Goal: Find specific page/section: Find specific page/section

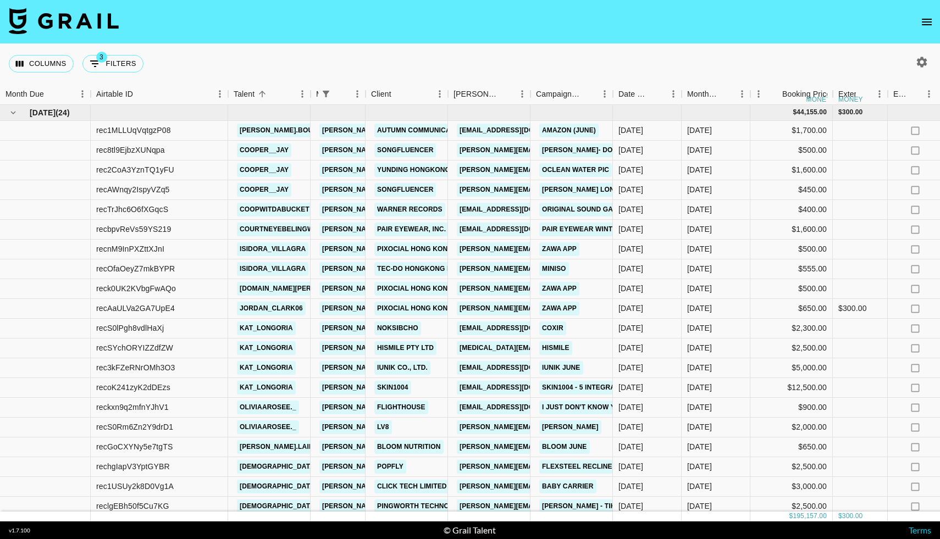
click at [927, 23] on icon "open drawer" at bounding box center [927, 21] width 13 height 13
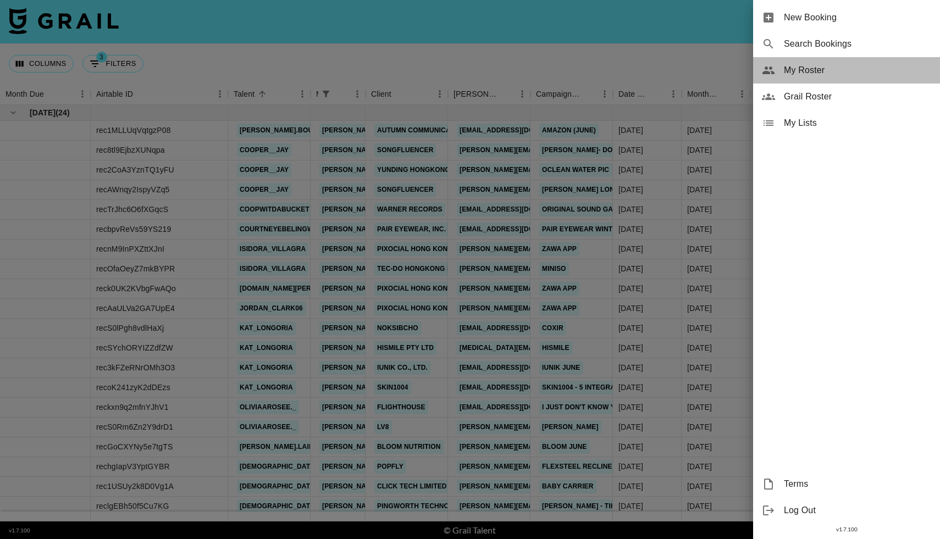
click at [809, 71] on span "My Roster" at bounding box center [857, 70] width 147 height 13
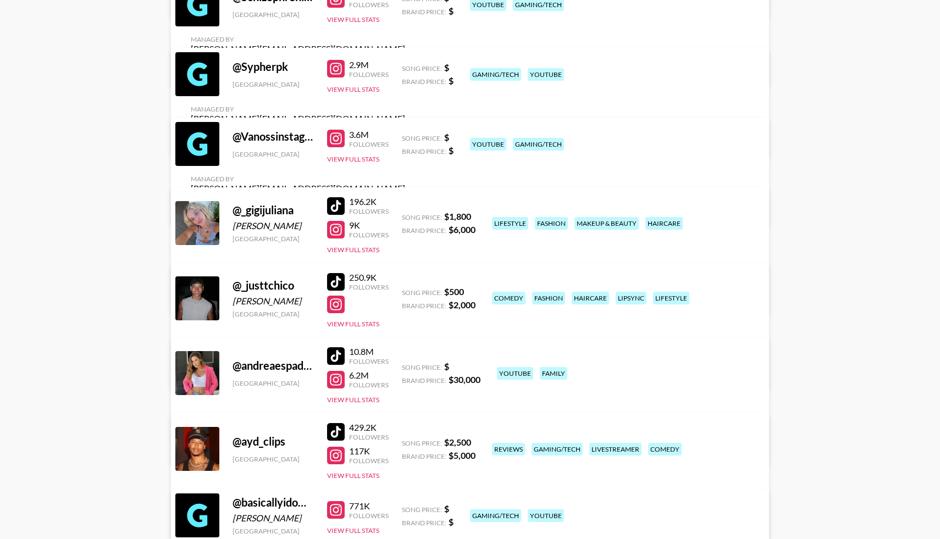
scroll to position [1310, 0]
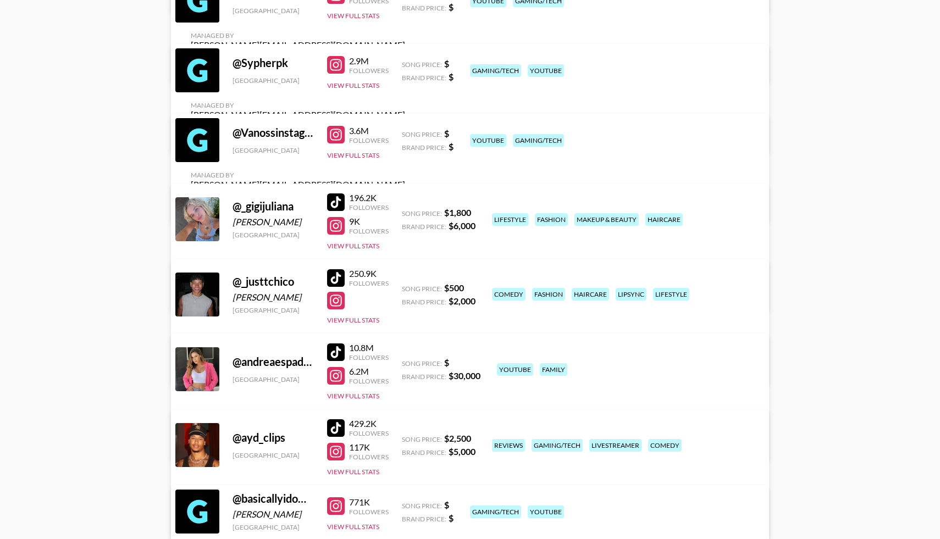
click at [332, 280] on div at bounding box center [336, 278] width 18 height 18
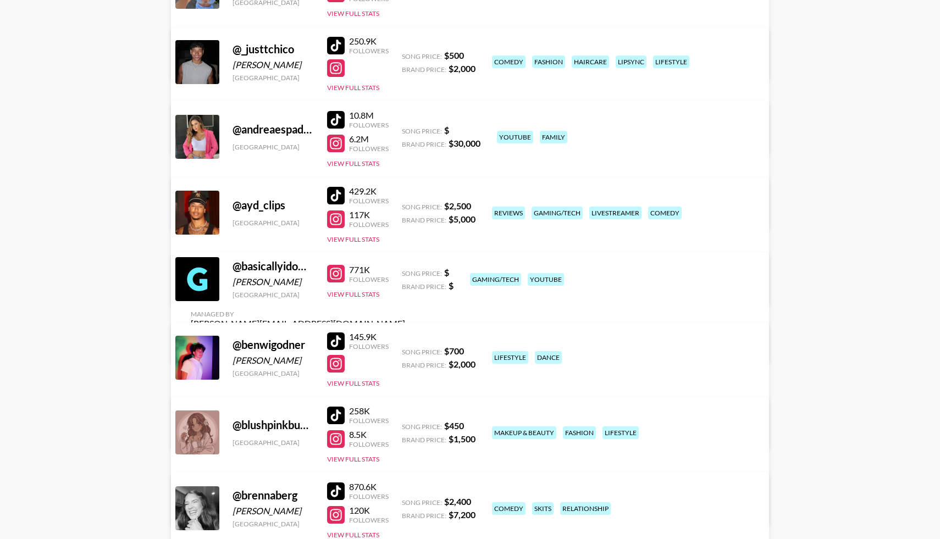
scroll to position [1550, 0]
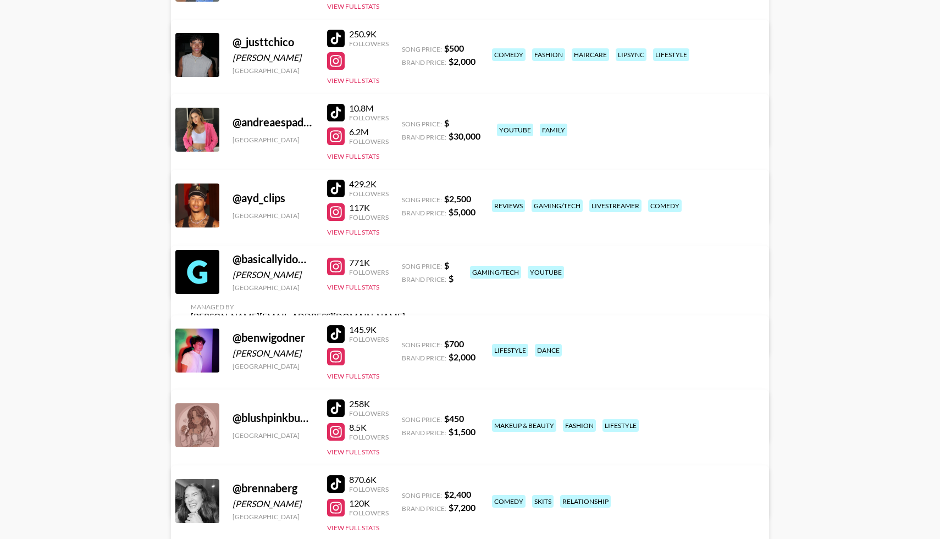
click at [340, 334] on div at bounding box center [336, 335] width 18 height 18
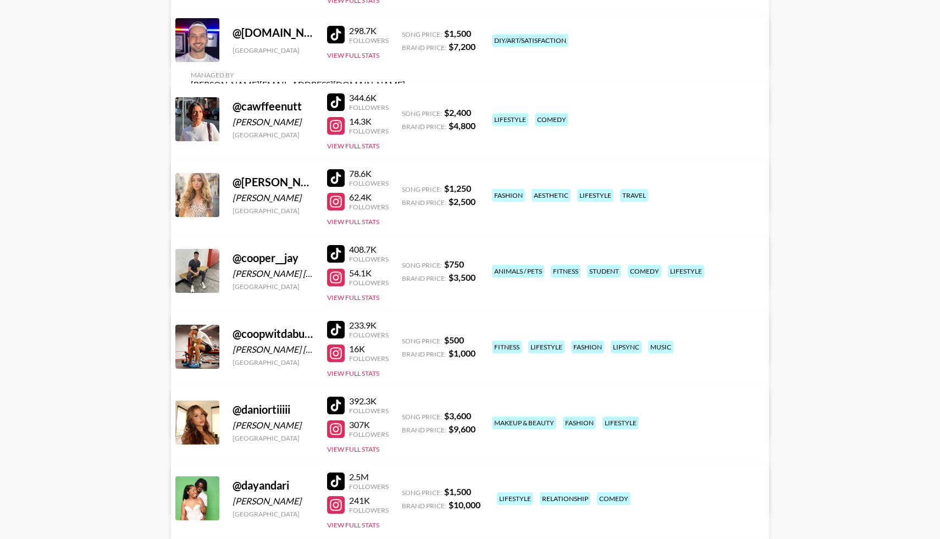
scroll to position [2308, 0]
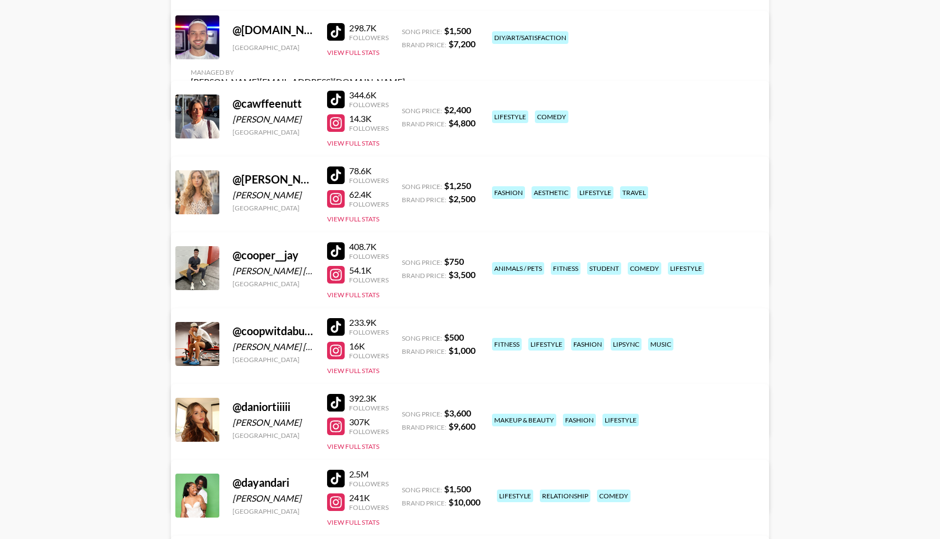
click at [335, 325] on div at bounding box center [336, 327] width 18 height 18
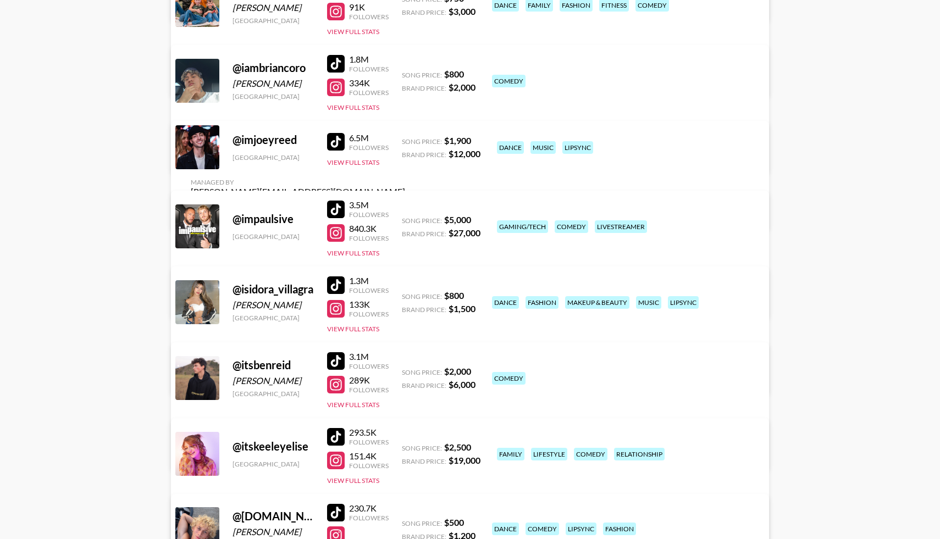
scroll to position [3180, 0]
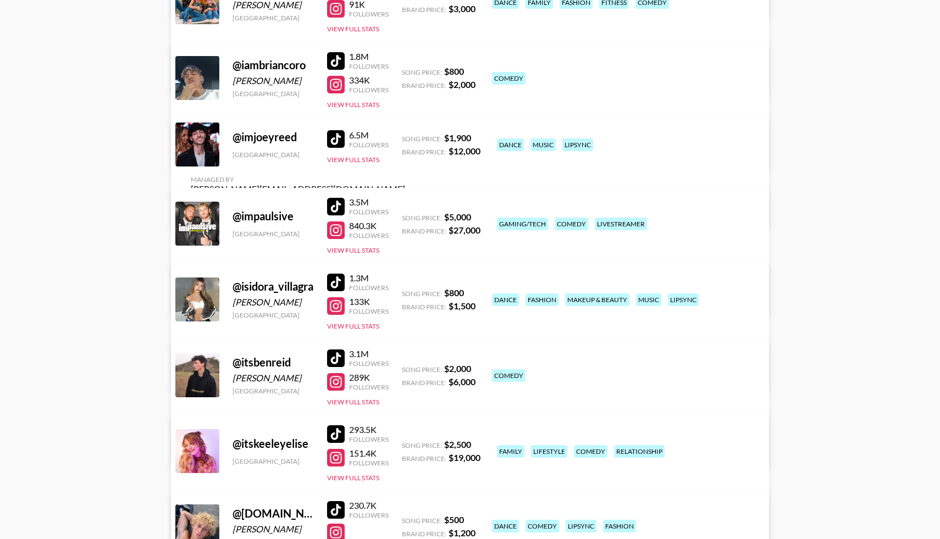
click at [338, 280] on div at bounding box center [336, 283] width 18 height 18
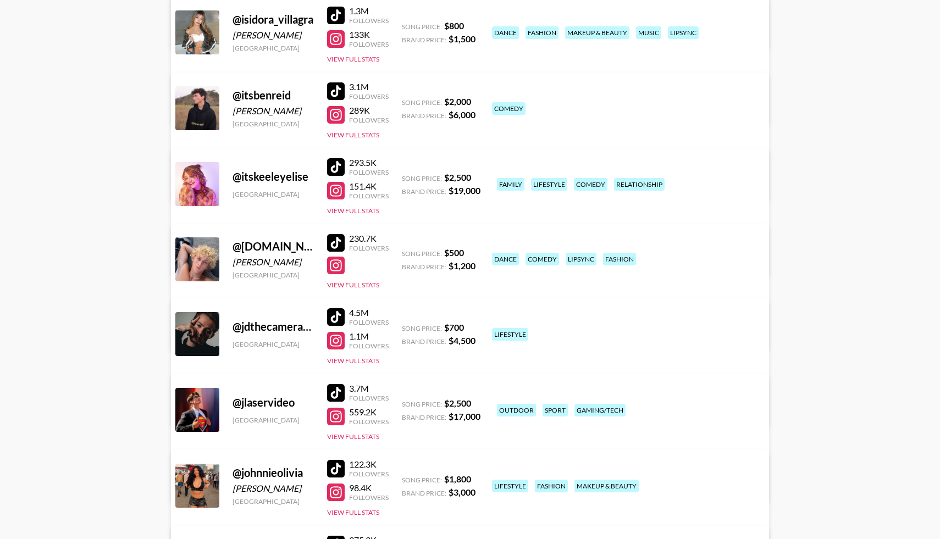
scroll to position [3452, 0]
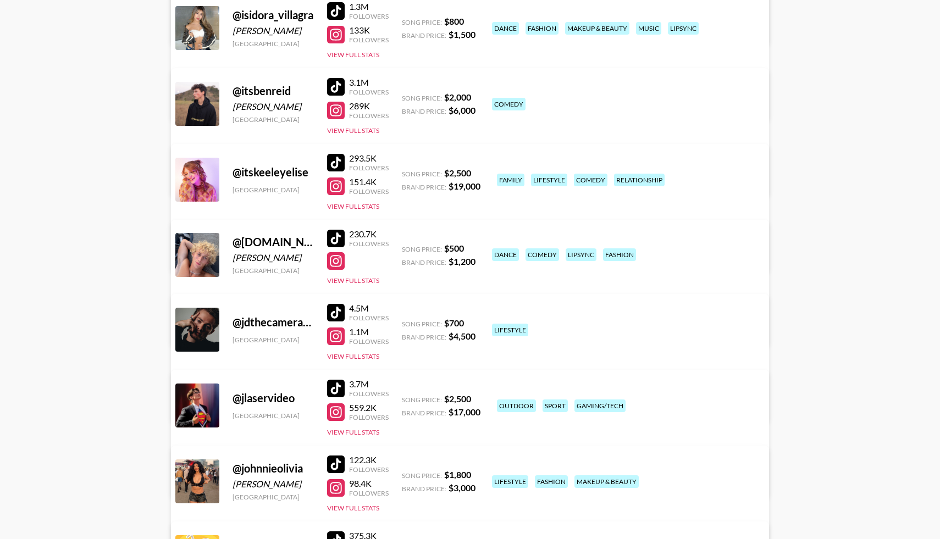
click at [335, 236] on div at bounding box center [336, 239] width 18 height 18
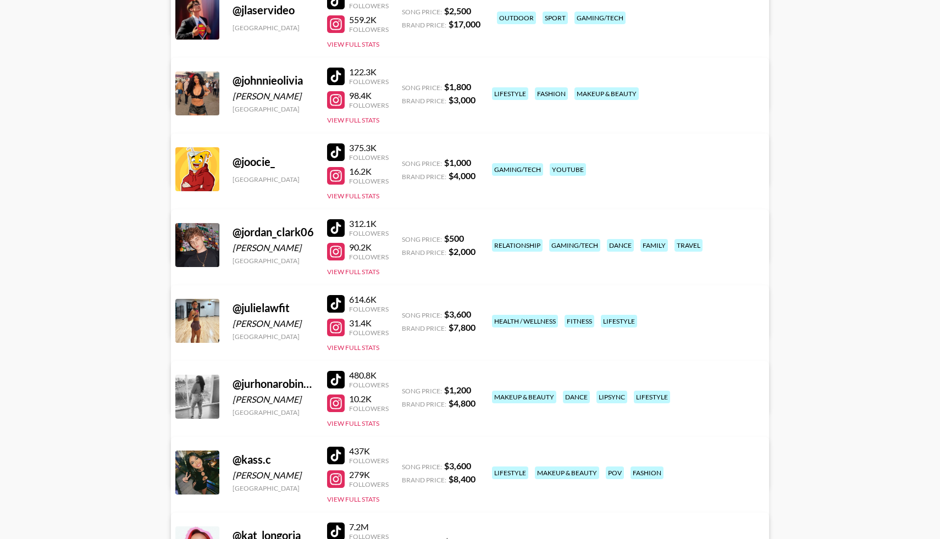
scroll to position [3841, 0]
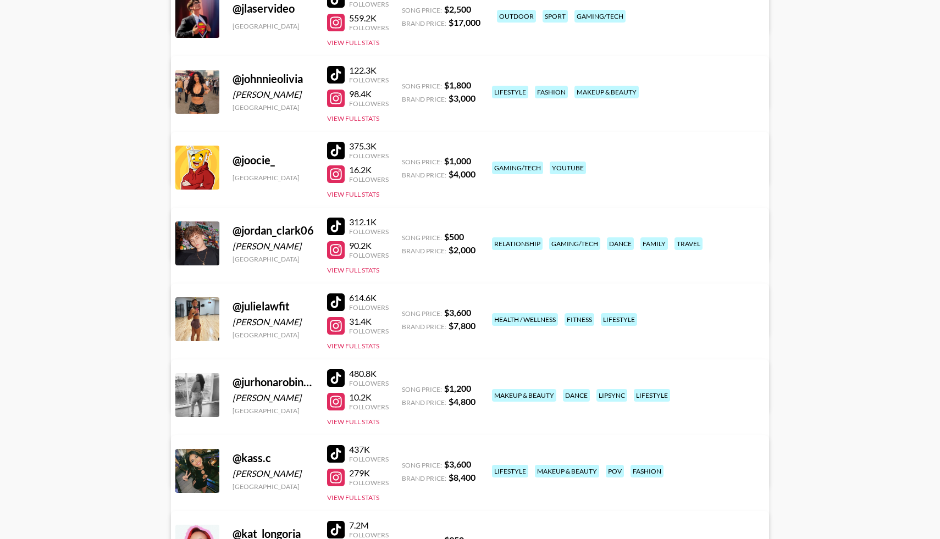
click at [334, 224] on div at bounding box center [336, 227] width 18 height 18
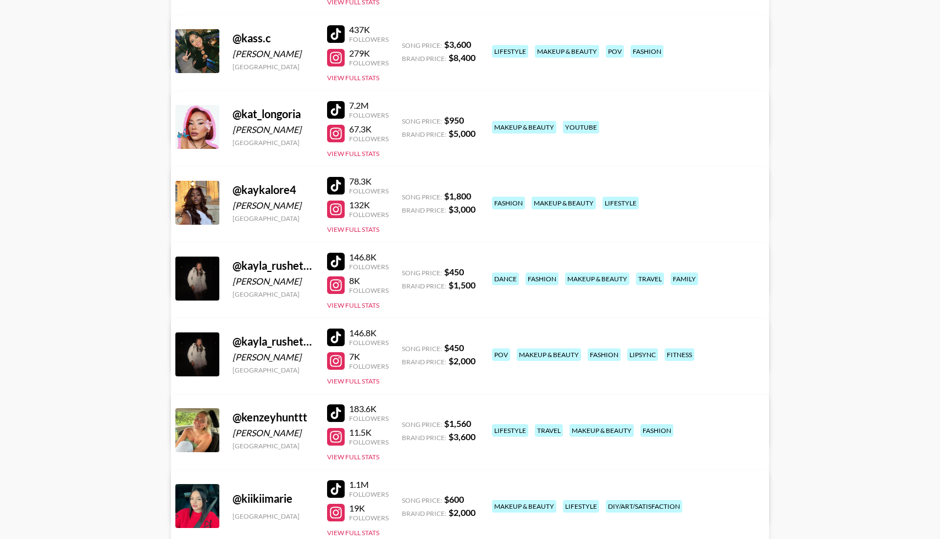
scroll to position [4260, 0]
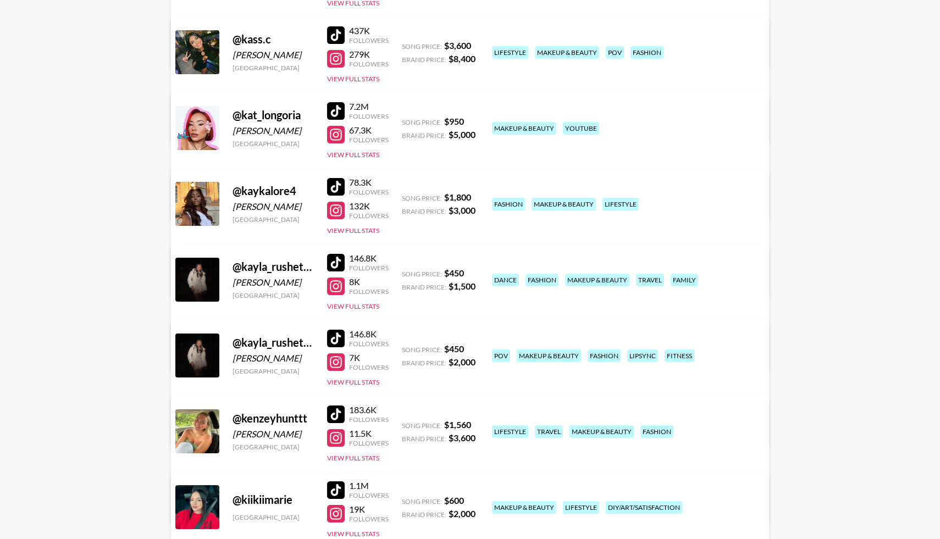
click at [335, 257] on div at bounding box center [336, 263] width 18 height 18
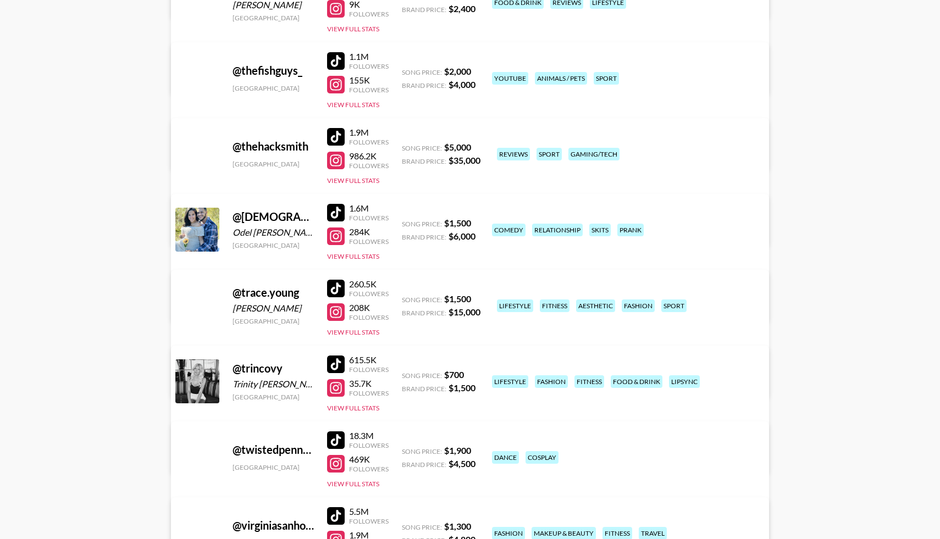
scroll to position [6718, 0]
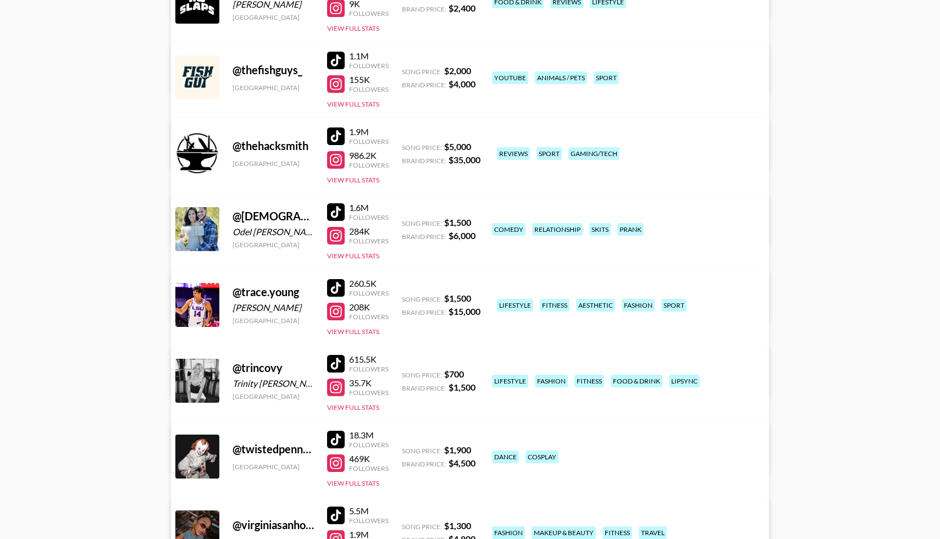
click at [340, 211] on div at bounding box center [336, 212] width 18 height 18
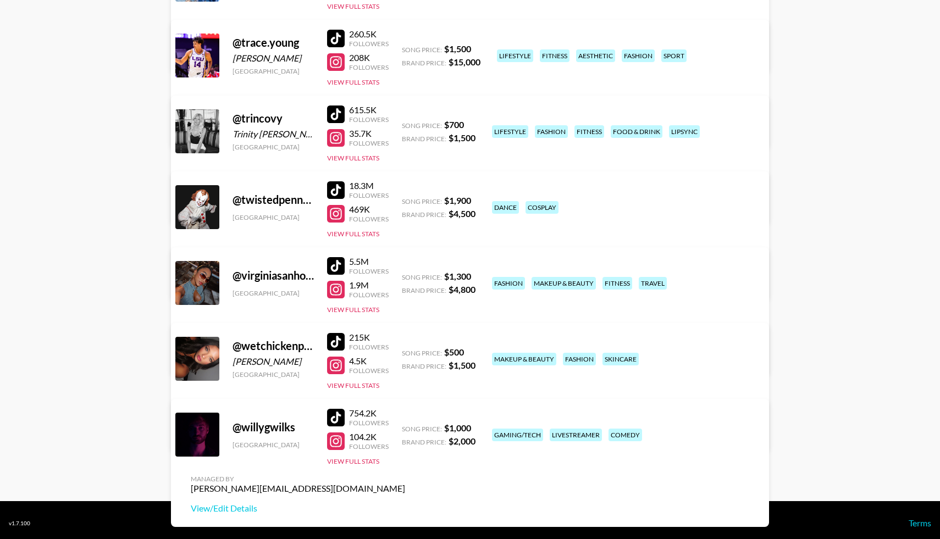
scroll to position [6974, 0]
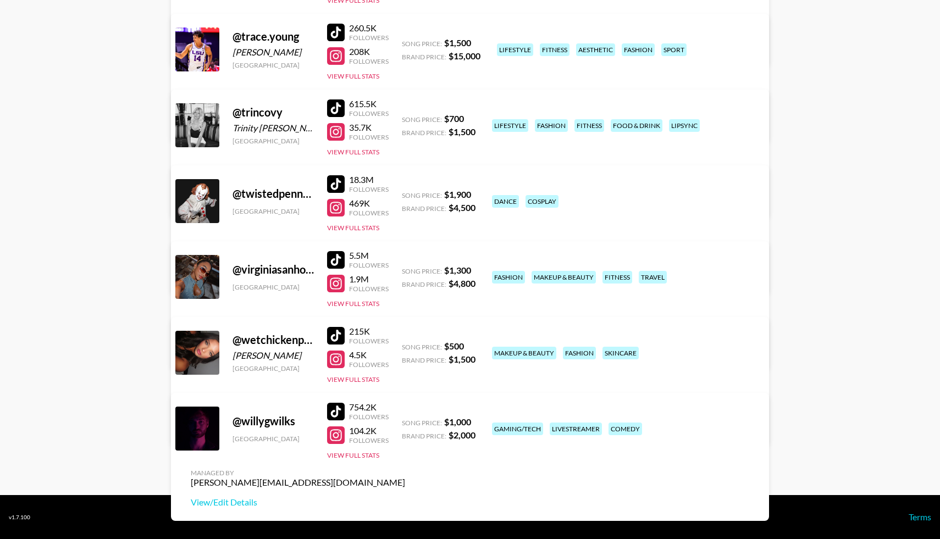
click at [334, 334] on div at bounding box center [336, 336] width 18 height 18
